Goal: Task Accomplishment & Management: Manage account settings

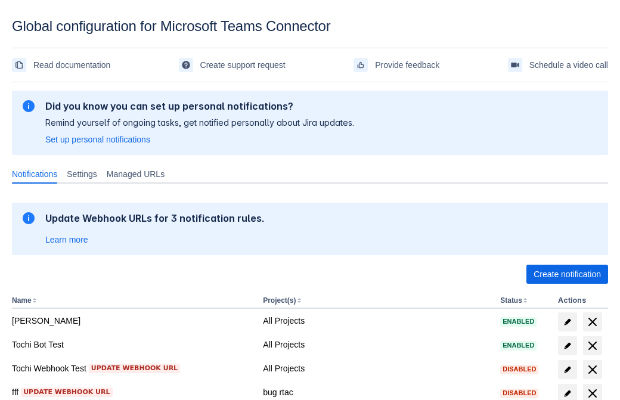
click at [567, 274] on span "Create notification" at bounding box center [567, 274] width 67 height 19
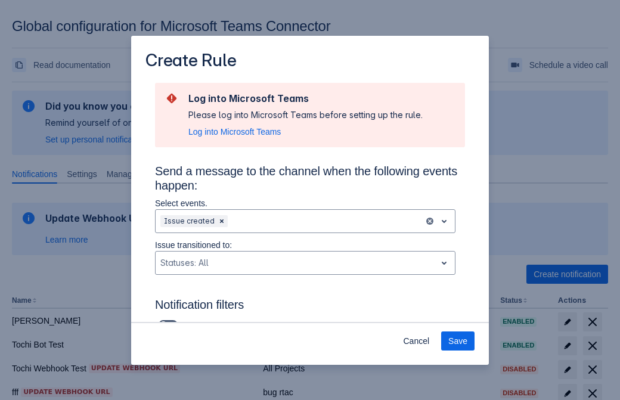
scroll to position [782, 0]
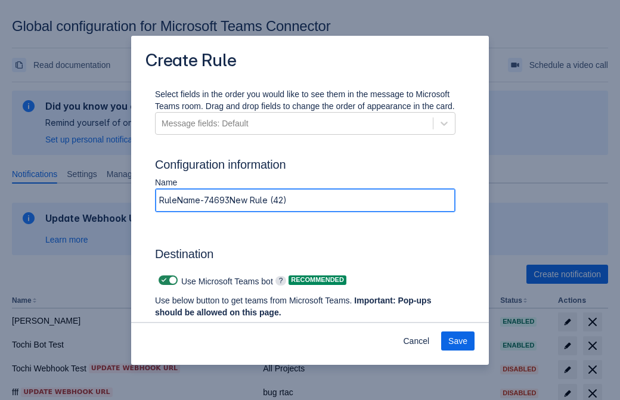
type input "RuleName-746933New Rule (42)"
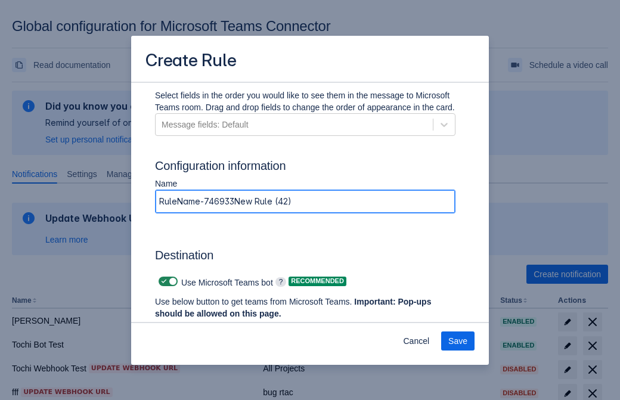
click at [221, 327] on span "Authenticate in Microsoft Teams" at bounding box center [221, 336] width 118 height 19
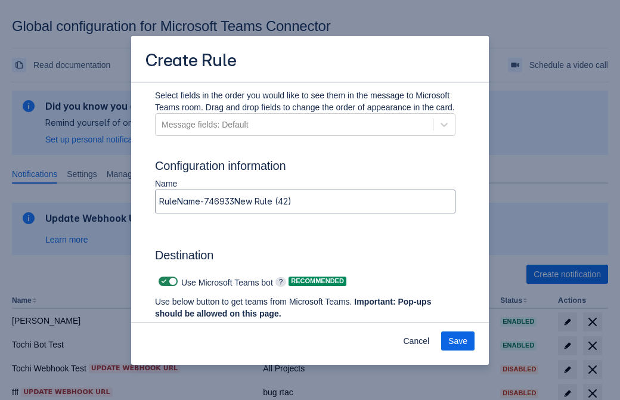
scroll to position [0, 0]
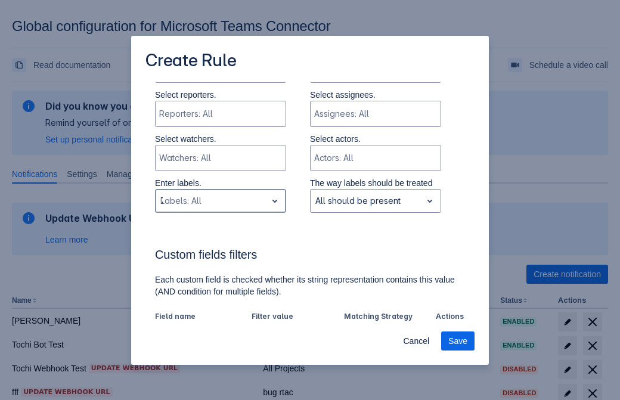
type input "746933_label"
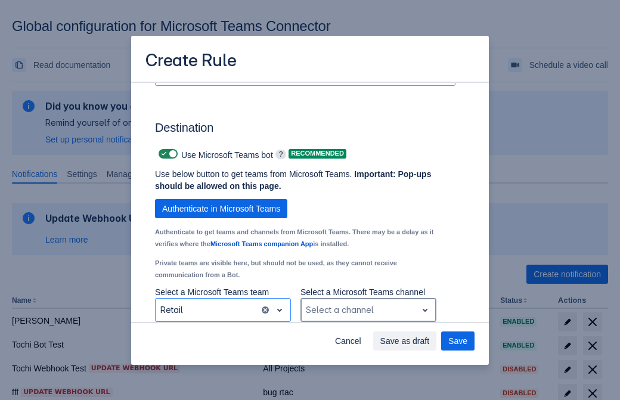
click at [368, 310] on div "Scrollable content" at bounding box center [359, 310] width 106 height 14
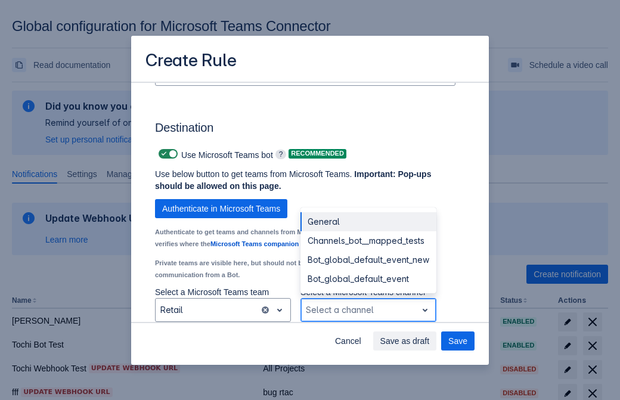
click at [368, 279] on div "Bot_global_default_event" at bounding box center [369, 279] width 136 height 19
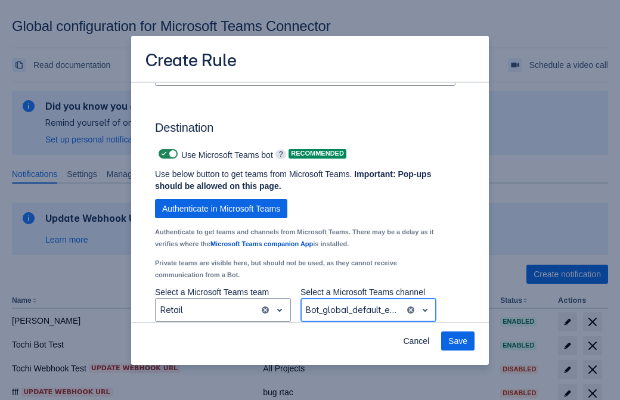
click at [458, 341] on span "Save" at bounding box center [458, 341] width 19 height 19
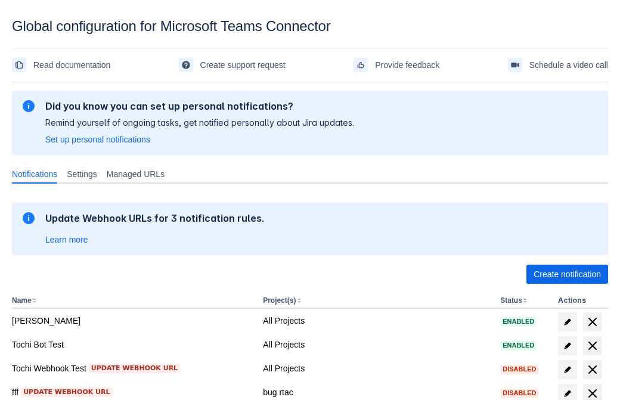
scroll to position [246, 0]
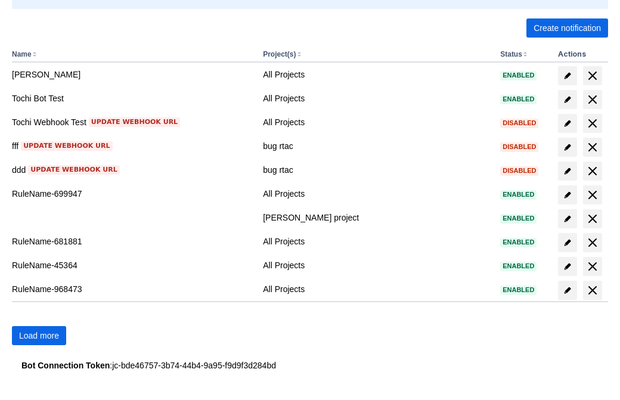
click at [39, 336] on span "Load more" at bounding box center [39, 335] width 40 height 19
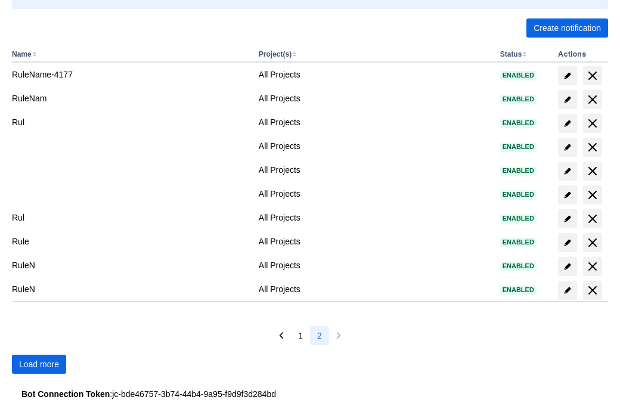
click at [39, 365] on span "Load more" at bounding box center [39, 364] width 40 height 19
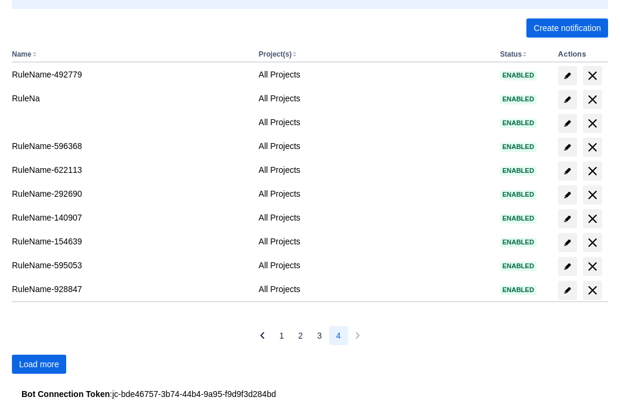
click at [39, 365] on span "Load more" at bounding box center [39, 364] width 40 height 19
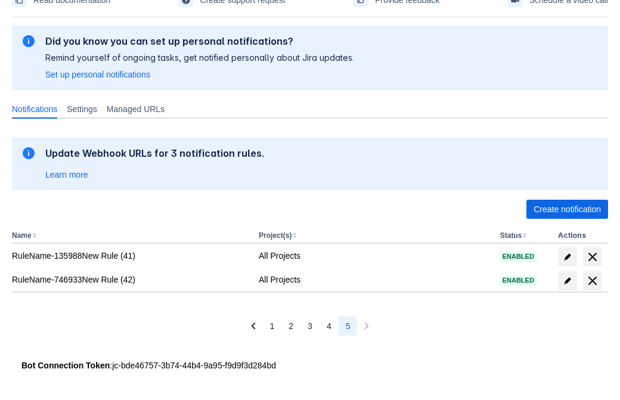
scroll to position [65, 0]
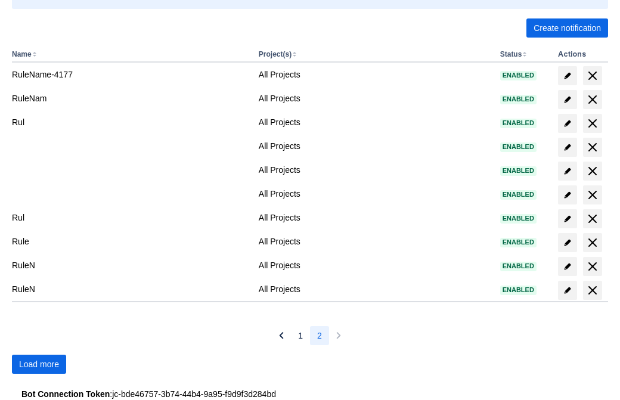
click at [39, 365] on span "Load more" at bounding box center [39, 364] width 40 height 19
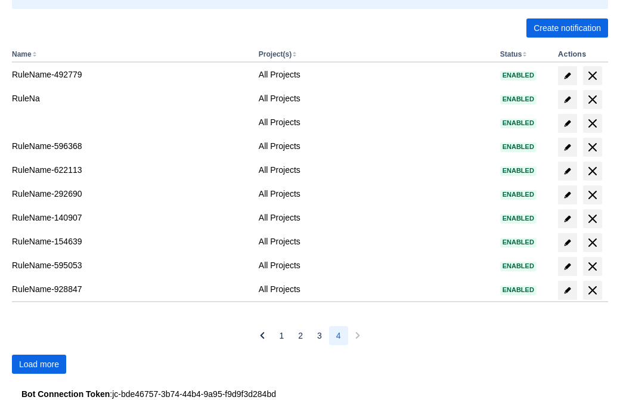
click at [39, 365] on span "Load more" at bounding box center [39, 364] width 40 height 19
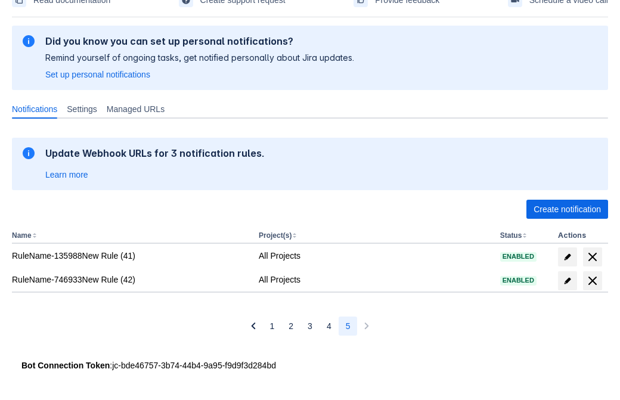
click at [592, 281] on span "delete" at bounding box center [593, 281] width 14 height 14
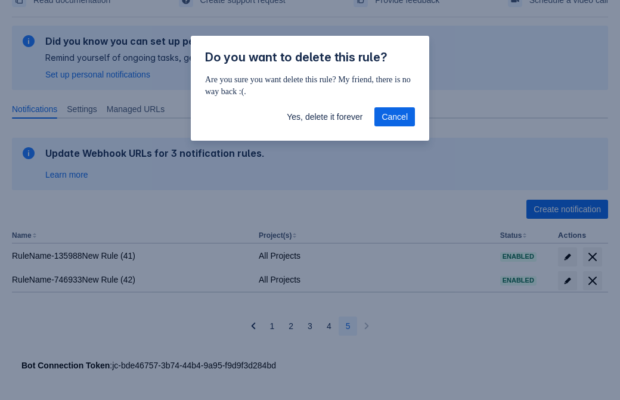
click at [325, 117] on span "Yes, delete it forever" at bounding box center [325, 116] width 76 height 19
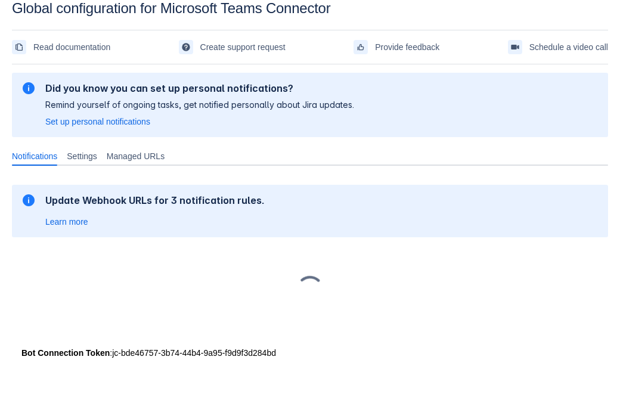
scroll to position [18, 0]
